Goal: Information Seeking & Learning: Learn about a topic

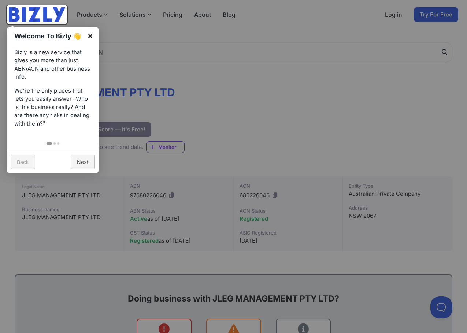
click at [97, 30] on link "×" at bounding box center [90, 35] width 16 height 16
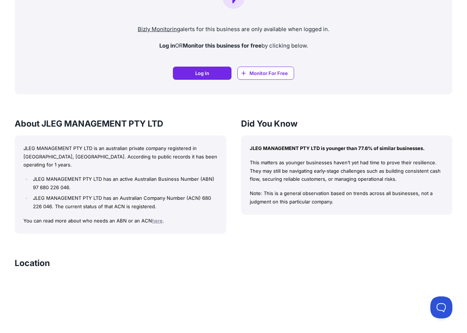
scroll to position [562, 0]
drag, startPoint x: 138, startPoint y: 148, endPoint x: 160, endPoint y: 147, distance: 22.7
click at [146, 148] on p "JLEG MANAGEMENT PTY LTD is an australian private company registered in [GEOGRAP…" at bounding box center [120, 156] width 194 height 25
click at [160, 147] on p "JLEG MANAGEMENT PTY LTD is an australian private company registered in [GEOGRAP…" at bounding box center [120, 156] width 194 height 25
click at [110, 154] on p "JLEG MANAGEMENT PTY LTD is an australian private company registered in [GEOGRAP…" at bounding box center [120, 156] width 194 height 25
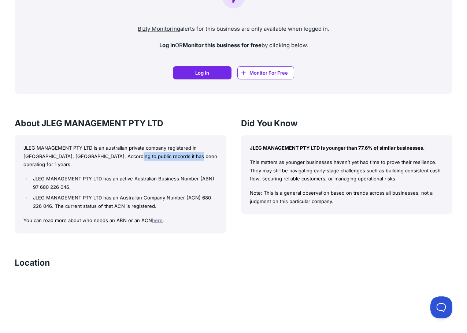
click at [110, 155] on p "JLEG MANAGEMENT PTY LTD is an australian private company registered in [GEOGRAP…" at bounding box center [120, 156] width 194 height 25
drag, startPoint x: 82, startPoint y: 156, endPoint x: 138, endPoint y: 159, distance: 55.4
click at [115, 156] on p "JLEG MANAGEMENT PTY LTD is an australian private company registered in [GEOGRAP…" at bounding box center [120, 156] width 194 height 25
click at [138, 161] on div "JLEG MANAGEMENT PTY LTD is an australian private company registered in [GEOGRAP…" at bounding box center [121, 184] width 212 height 99
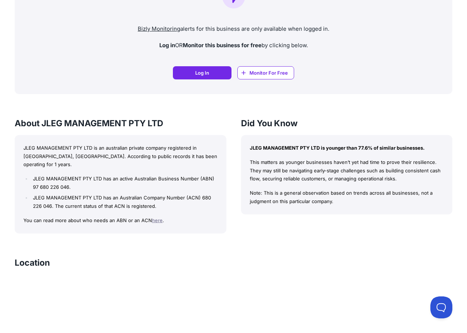
click at [99, 178] on li "JLEG MANAGEMENT PTY LTD has an active Australian Business Number (ABN) 97 680 2…" at bounding box center [124, 183] width 186 height 17
drag, startPoint x: 313, startPoint y: 163, endPoint x: 334, endPoint y: 167, distance: 21.2
click at [317, 163] on p "This matters as younger businesses haven’t yet had time to prove their resilien…" at bounding box center [347, 170] width 194 height 25
drag, startPoint x: 349, startPoint y: 173, endPoint x: 349, endPoint y: 179, distance: 6.2
click at [349, 176] on p "This matters as younger businesses haven’t yet had time to prove their resilien…" at bounding box center [347, 170] width 194 height 25
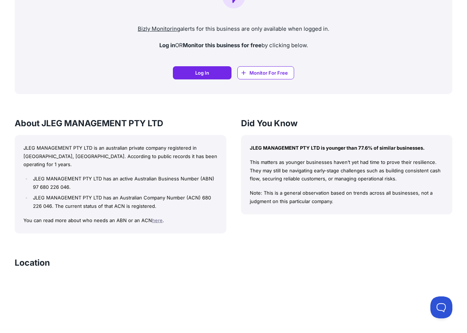
click at [349, 181] on p "This matters as younger businesses haven’t yet had time to prove their resilien…" at bounding box center [347, 170] width 194 height 25
click at [356, 221] on div "Did You Know JLEG MANAGEMENT PTY LTD is younger than 77.6% of similar businesse…" at bounding box center [347, 176] width 212 height 116
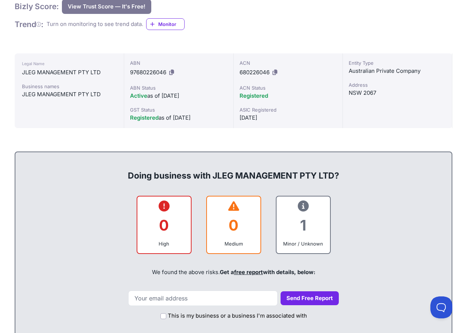
scroll to position [154, 0]
